Goal: Transaction & Acquisition: Purchase product/service

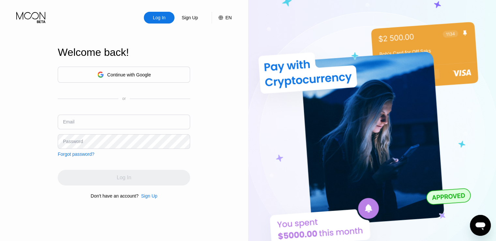
type input "alexber1@digitalcointreeltd.com"
click at [128, 75] on div "Continue with Google" at bounding box center [129, 74] width 44 height 5
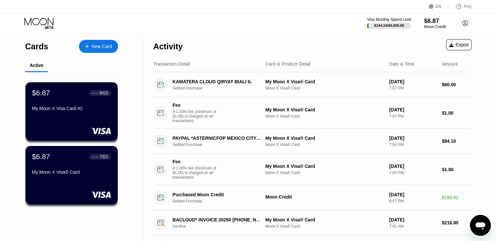
click at [432, 23] on div "$6.87" at bounding box center [435, 20] width 22 height 7
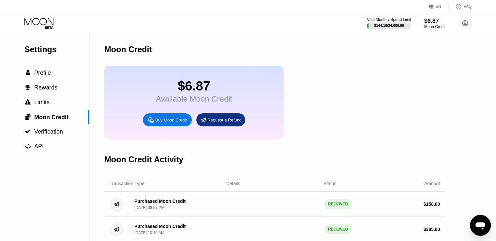
click at [166, 126] on div "Buy Moon Credit" at bounding box center [167, 119] width 49 height 13
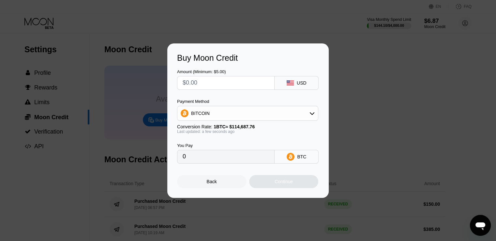
click at [219, 88] on input "text" at bounding box center [226, 82] width 86 height 13
type input "$50"
type input "0.00043597"
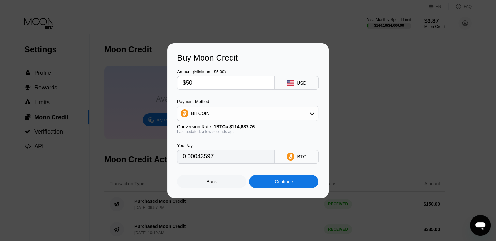
type input "$50"
click at [278, 188] on div "Continue" at bounding box center [283, 181] width 69 height 13
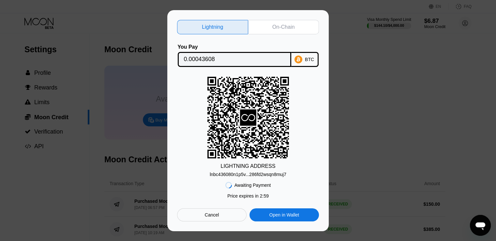
click at [279, 24] on div "On-Chain" at bounding box center [283, 27] width 22 height 7
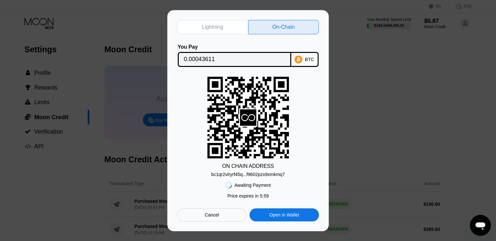
click at [258, 174] on div "bc1qr2vlryrf45q...f9602pzx9xmkmq7" at bounding box center [248, 174] width 74 height 5
click at [205, 59] on input "0.00043611" at bounding box center [234, 59] width 101 height 13
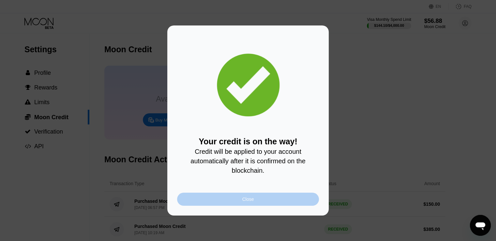
click at [249, 199] on div "Close" at bounding box center [248, 199] width 142 height 13
